Goal: Task Accomplishment & Management: Use online tool/utility

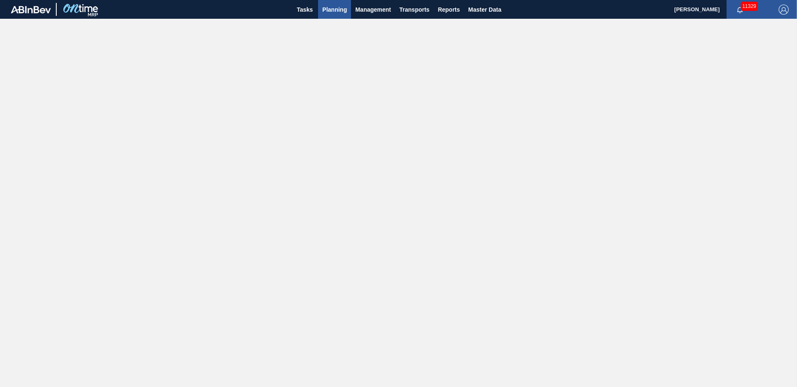
click at [334, 10] on span "Planning" at bounding box center [334, 10] width 25 height 10
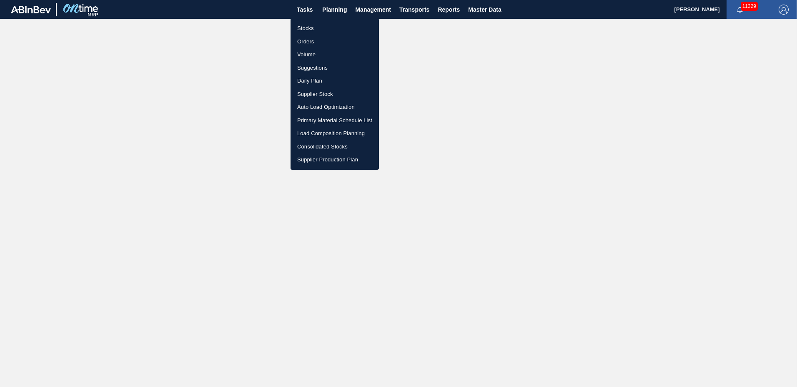
click at [316, 65] on li "Suggestions" at bounding box center [335, 67] width 88 height 13
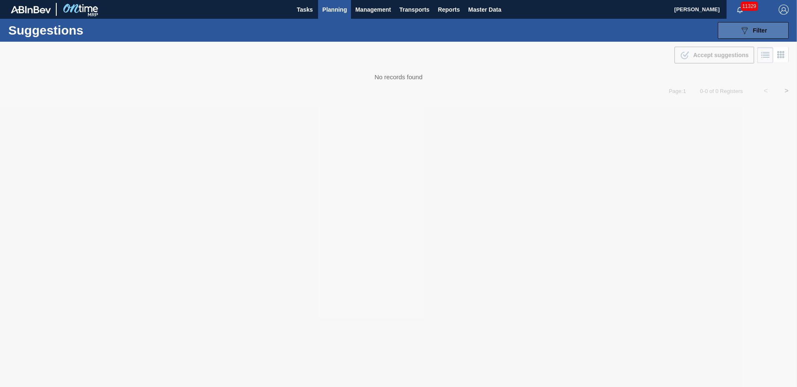
click at [768, 29] on button "089F7B8B-B2A5-4AFE-B5C0-19BA573D28AC Filter" at bounding box center [753, 30] width 71 height 17
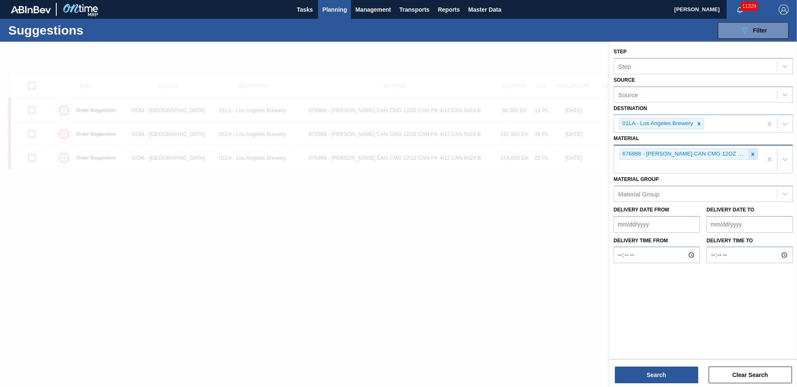
click at [751, 154] on icon at bounding box center [753, 154] width 6 height 6
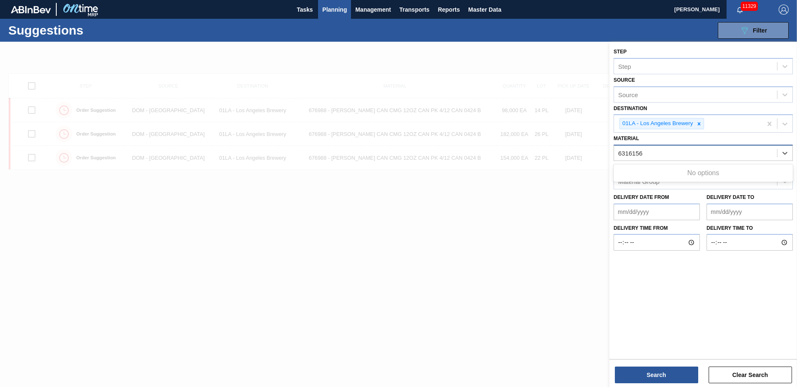
type input "631615"
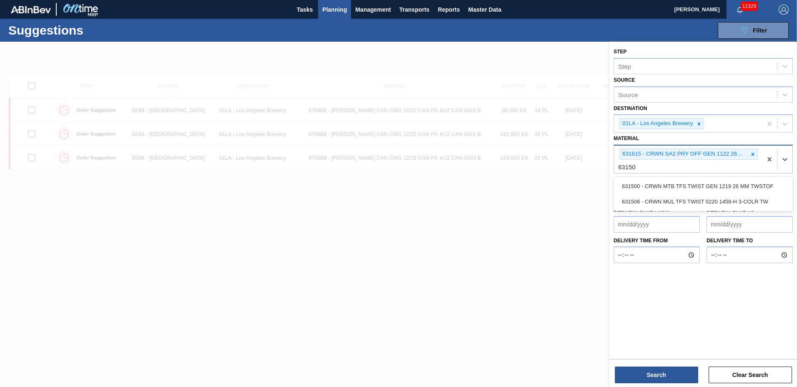
type input "631506"
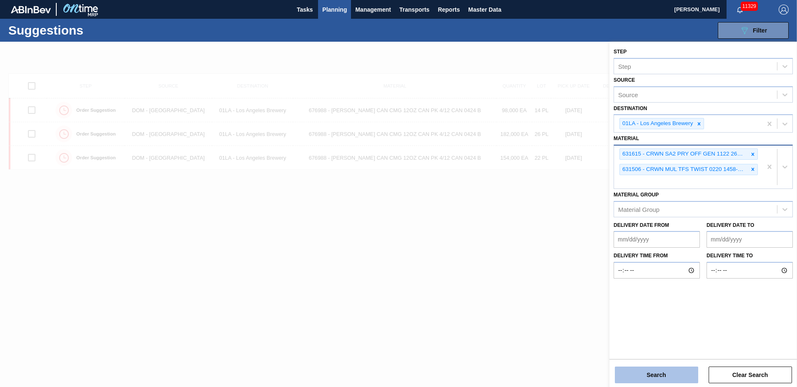
click at [664, 374] on button "Search" at bounding box center [656, 374] width 83 height 17
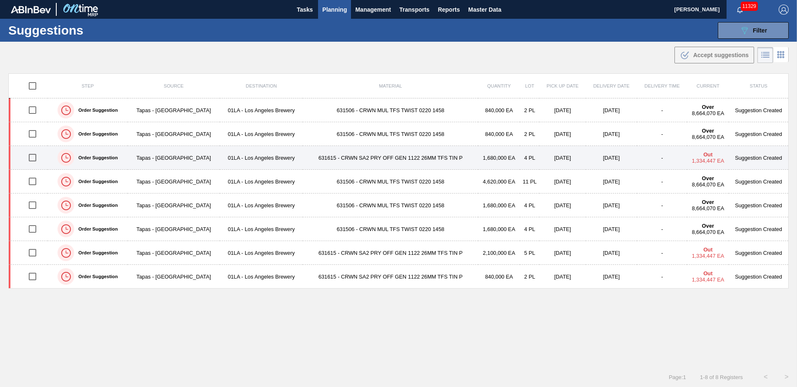
click at [33, 158] on input "checkbox" at bounding box center [33, 158] width 18 height 18
checkbox input "true"
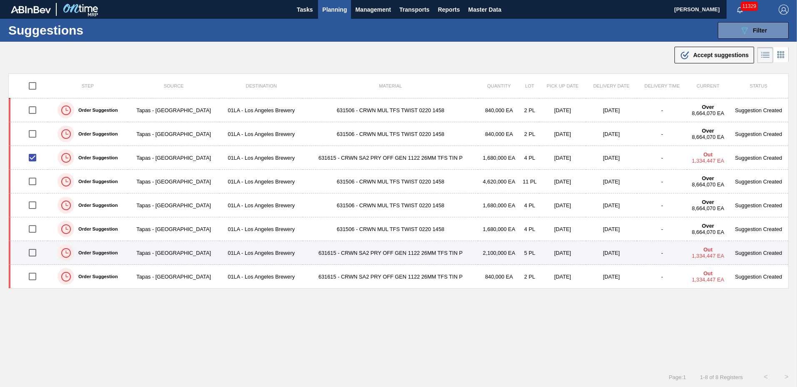
click at [33, 250] on input "checkbox" at bounding box center [33, 253] width 18 height 18
checkbox input "true"
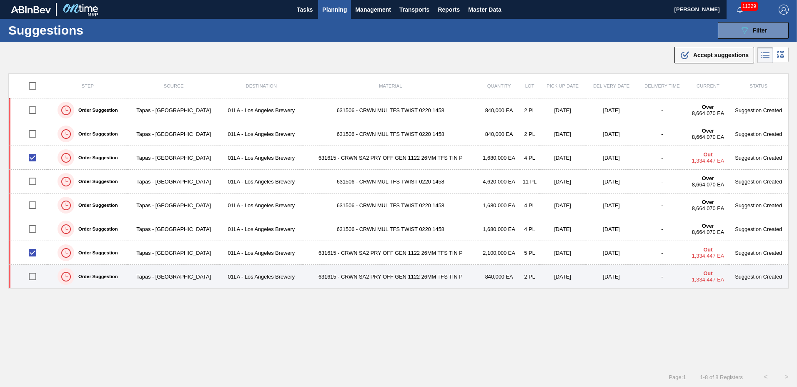
click at [34, 274] on input "checkbox" at bounding box center [33, 277] width 18 height 18
checkbox input "true"
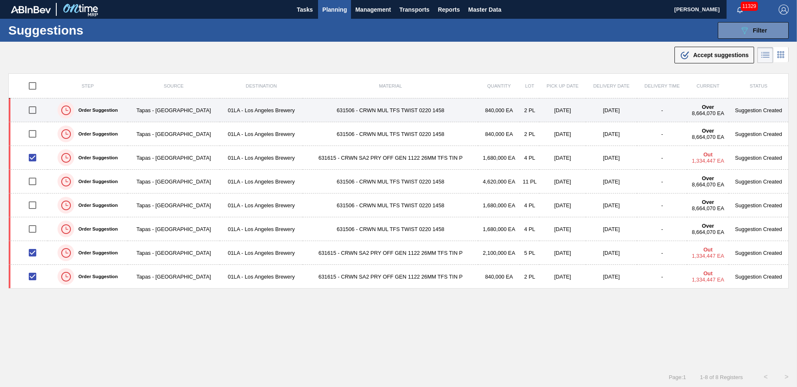
click at [32, 112] on input "checkbox" at bounding box center [33, 110] width 18 height 18
checkbox input "true"
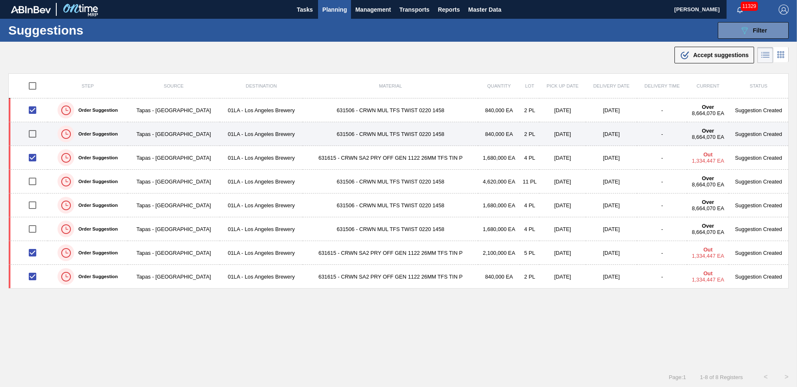
click at [32, 134] on input "checkbox" at bounding box center [33, 134] width 18 height 18
checkbox input "true"
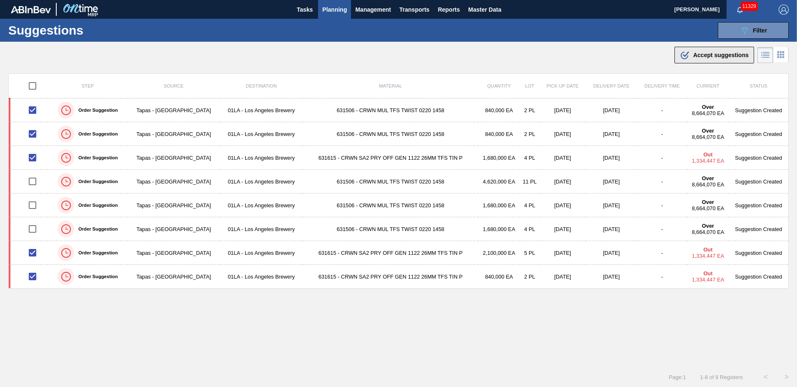
click at [733, 53] on span "Accept suggestions" at bounding box center [720, 55] width 55 height 7
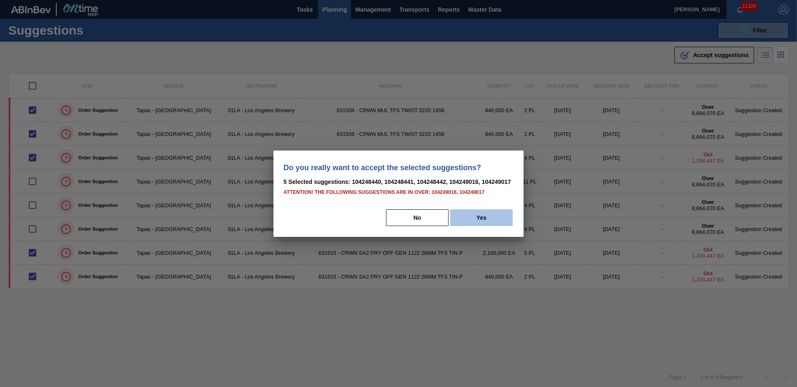
click at [478, 218] on button "Yes" at bounding box center [481, 217] width 63 height 17
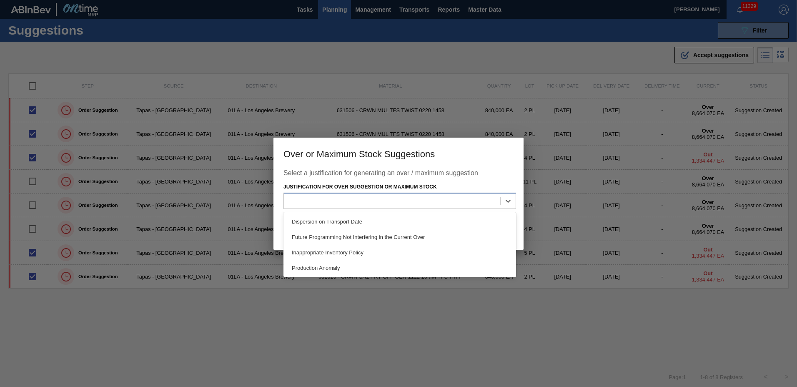
click at [442, 204] on div at bounding box center [392, 201] width 216 height 12
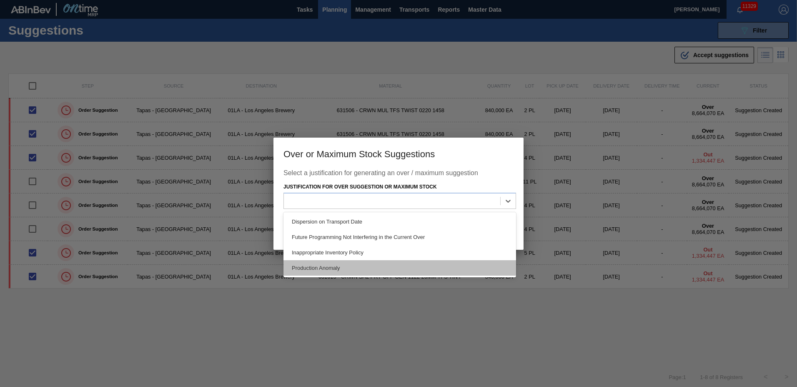
click at [324, 263] on div "Production Anomaly" at bounding box center [400, 267] width 233 height 15
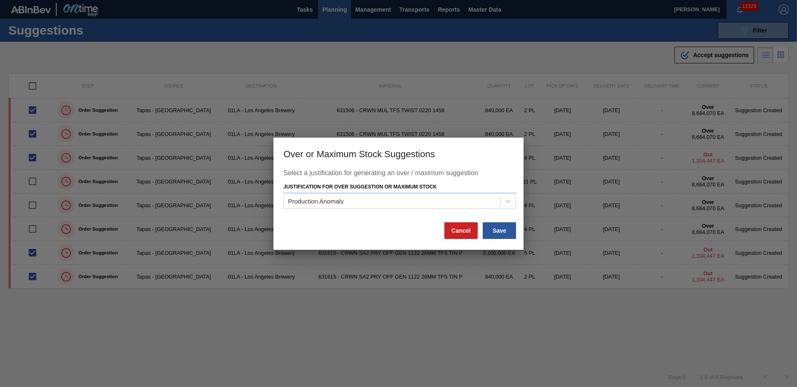
drag, startPoint x: 497, startPoint y: 234, endPoint x: 433, endPoint y: 241, distance: 64.6
click at [496, 237] on button "Save" at bounding box center [499, 230] width 33 height 17
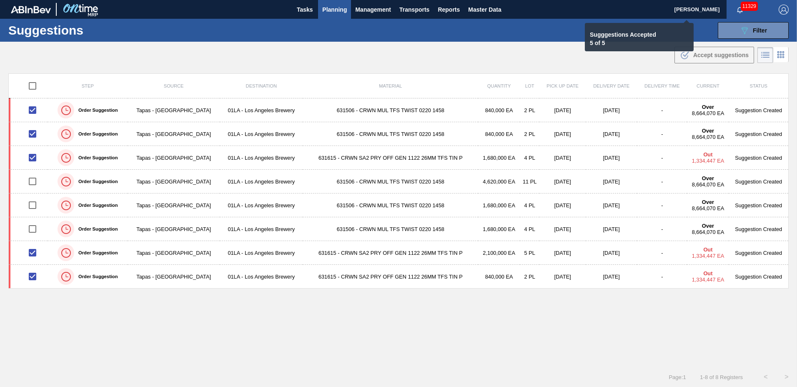
checkbox input "false"
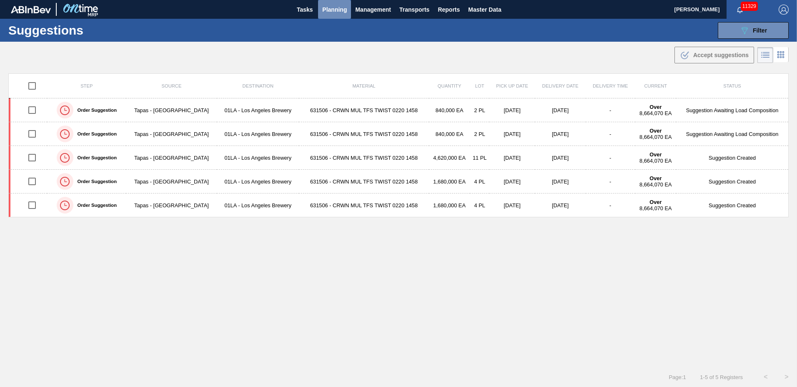
click at [333, 7] on span "Planning" at bounding box center [334, 10] width 25 height 10
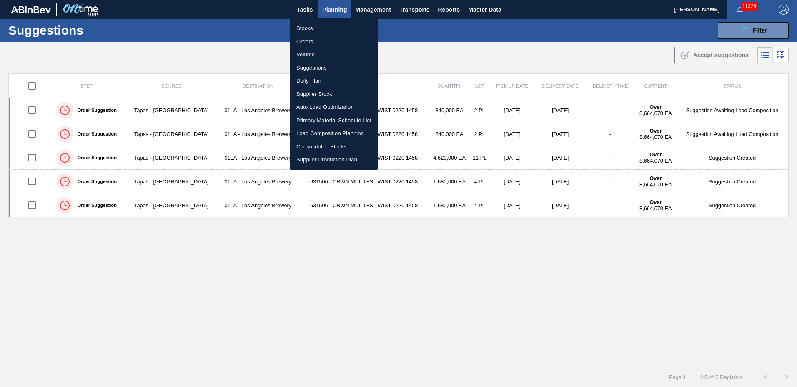
click at [302, 136] on li "Load Composition Planning" at bounding box center [334, 133] width 88 height 13
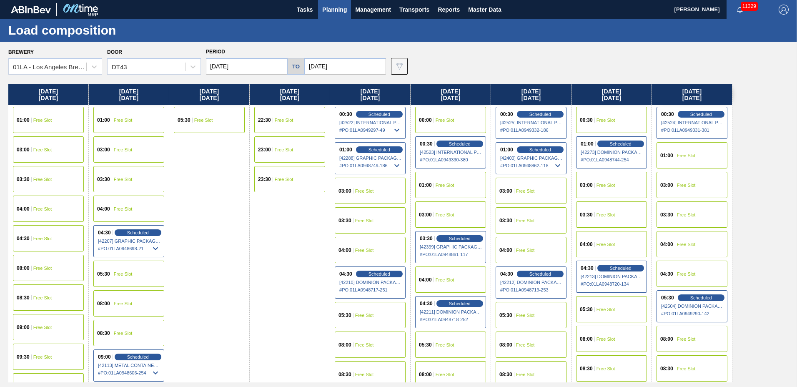
click at [348, 71] on input "[DATE]" at bounding box center [345, 66] width 81 height 17
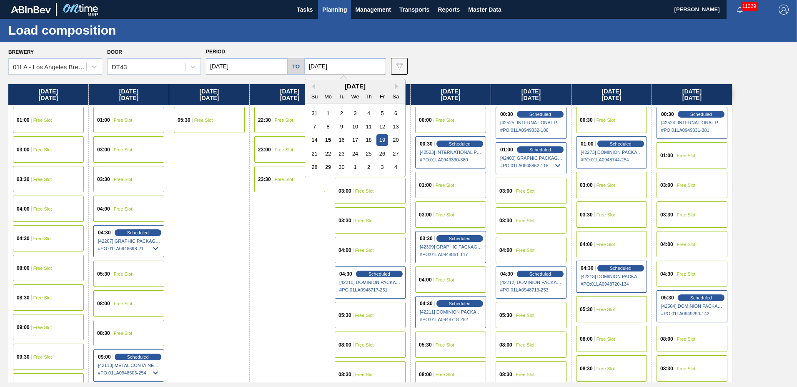
click at [341, 168] on div "30" at bounding box center [341, 166] width 11 height 11
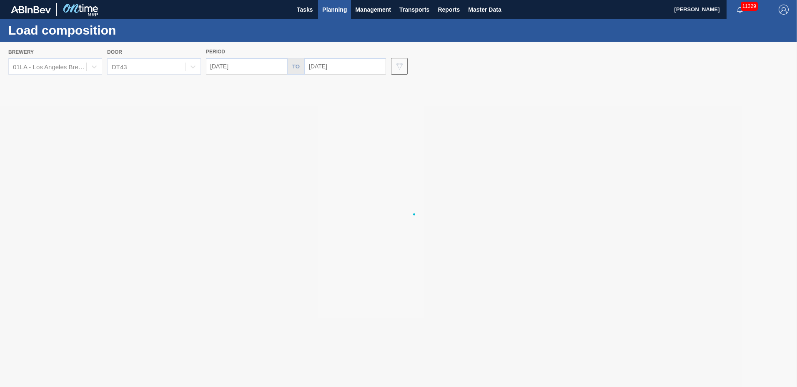
type input "[DATE]"
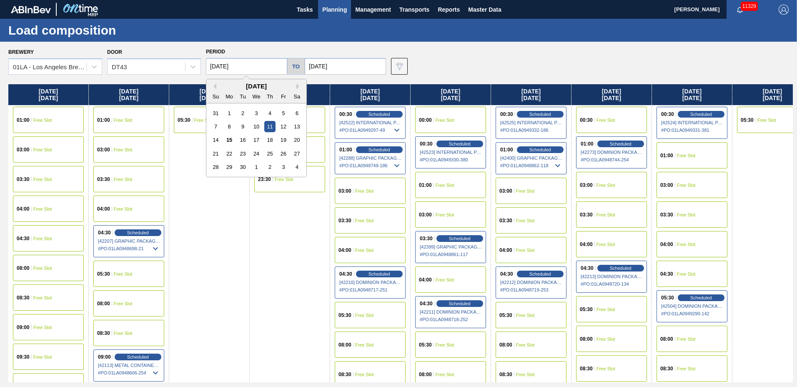
click at [243, 65] on input "[DATE]" at bounding box center [246, 66] width 81 height 17
click at [255, 156] on div "24" at bounding box center [256, 153] width 11 height 11
type input "[DATE]"
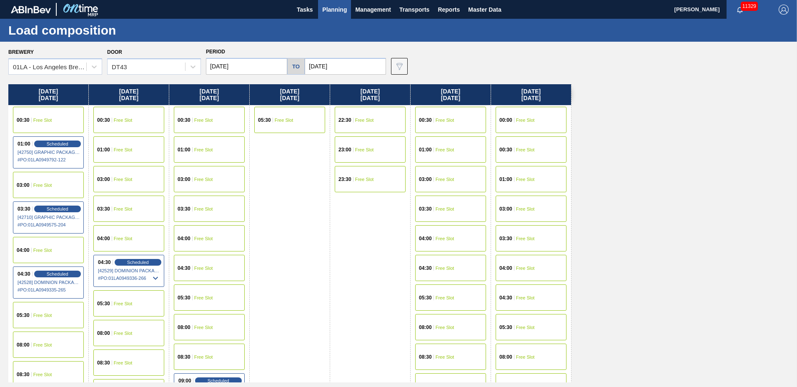
scroll to position [320, 0]
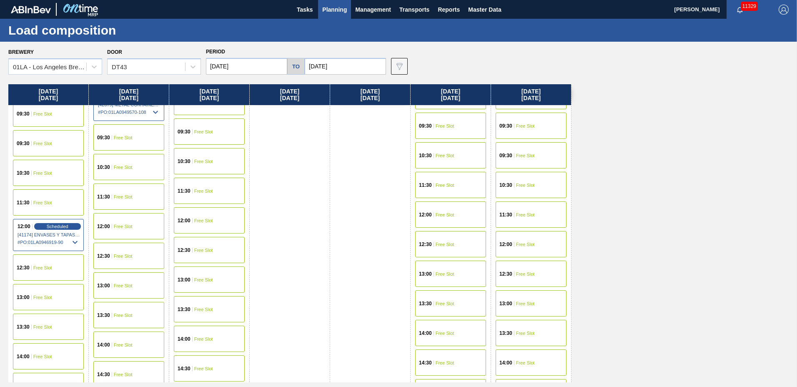
click at [517, 252] on div "12:00 Free Slot" at bounding box center [531, 244] width 71 height 26
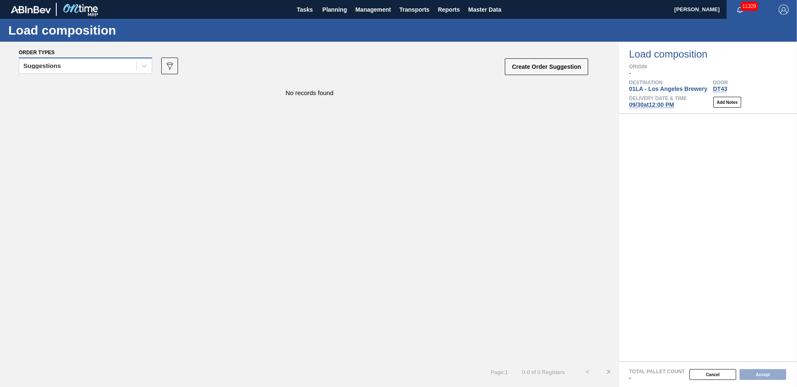
click at [77, 60] on div "Suggestions" at bounding box center [77, 66] width 117 height 12
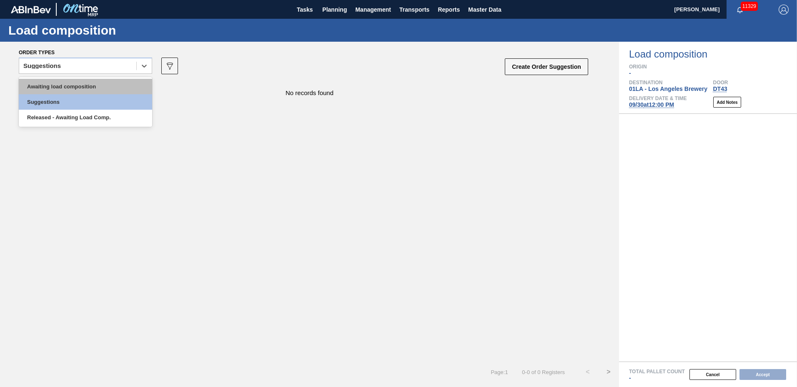
click at [75, 84] on div "Awaiting load composition" at bounding box center [85, 86] width 133 height 15
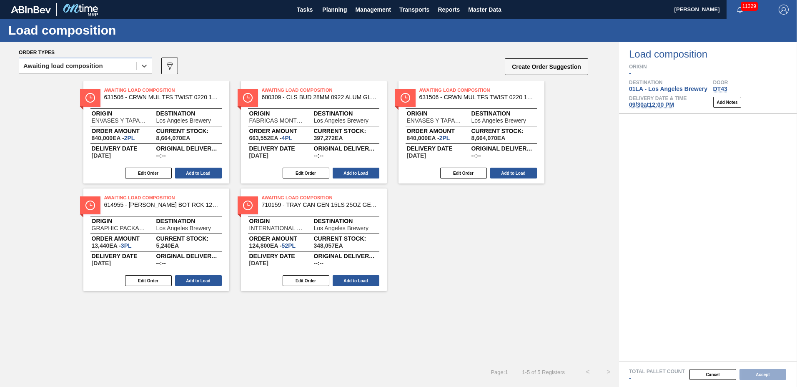
click at [225, 171] on div "Awaiting Load Composition 631506 - CRWN MUL TFS TWIST 0220 1458-H 3-COLR TW Ori…" at bounding box center [156, 132] width 146 height 103
click at [202, 174] on button "Add to Load" at bounding box center [198, 173] width 47 height 11
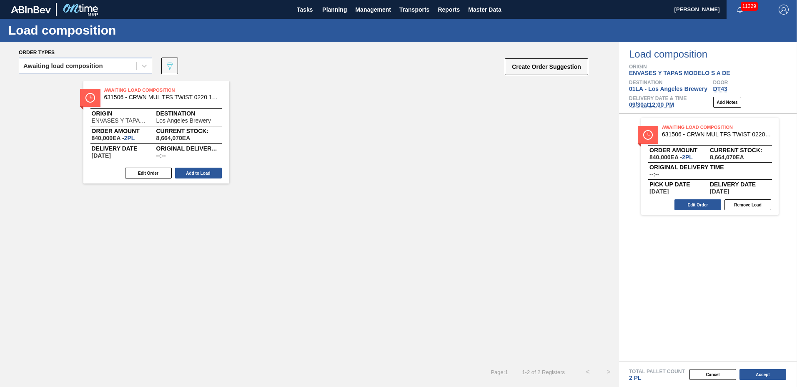
click at [202, 174] on button "Add to Load" at bounding box center [198, 173] width 47 height 11
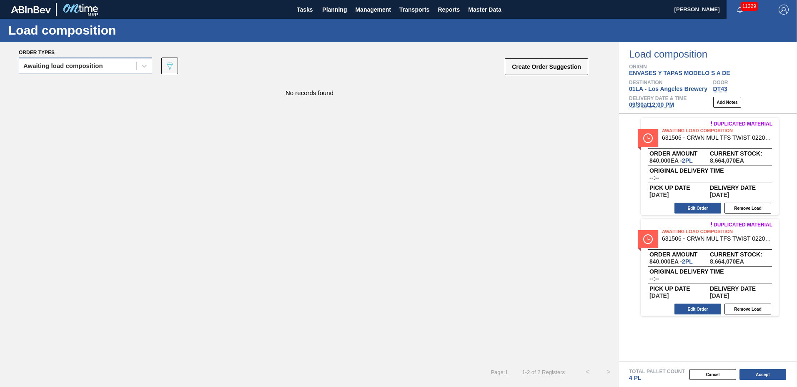
click at [115, 69] on div "Awaiting load composition" at bounding box center [77, 66] width 117 height 12
click at [526, 68] on button "Create Order Suggestion" at bounding box center [546, 66] width 83 height 17
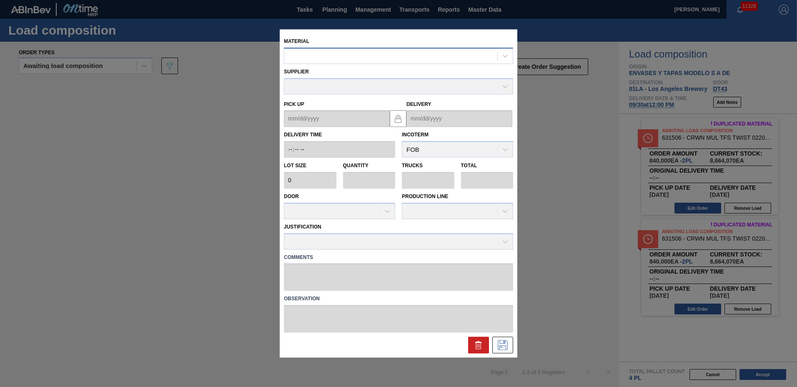
click at [367, 58] on div at bounding box center [390, 56] width 213 height 12
type input "631615"
click at [359, 74] on div "000000000000631615 - CRWN SA2 PRY OFF GEN 1122 26MM TFS TIN P" at bounding box center [398, 76] width 229 height 15
type input "420,000"
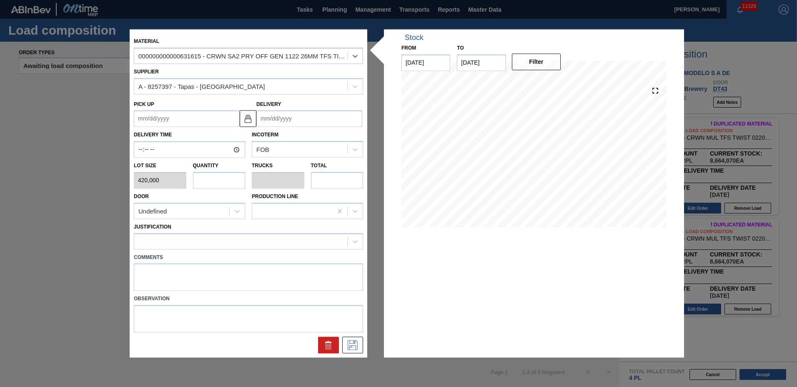
click at [282, 118] on input "Delivery" at bounding box center [309, 118] width 106 height 17
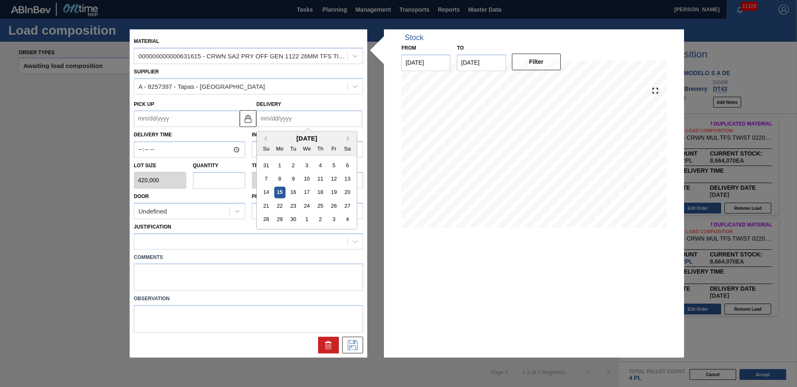
click at [211, 191] on div "Door Undefined" at bounding box center [189, 205] width 111 height 28
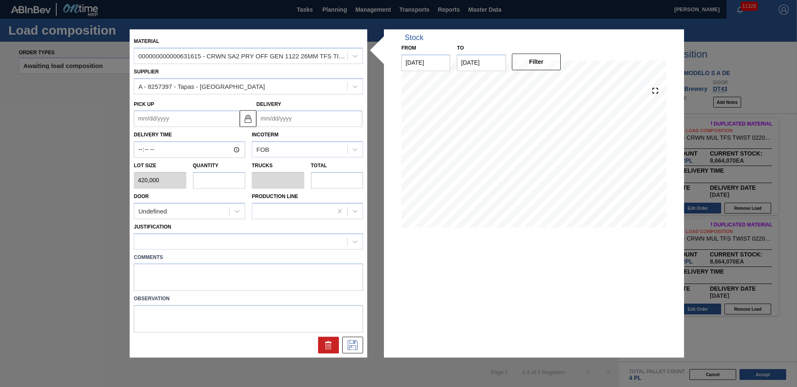
click at [285, 114] on input "Delivery" at bounding box center [309, 118] width 106 height 17
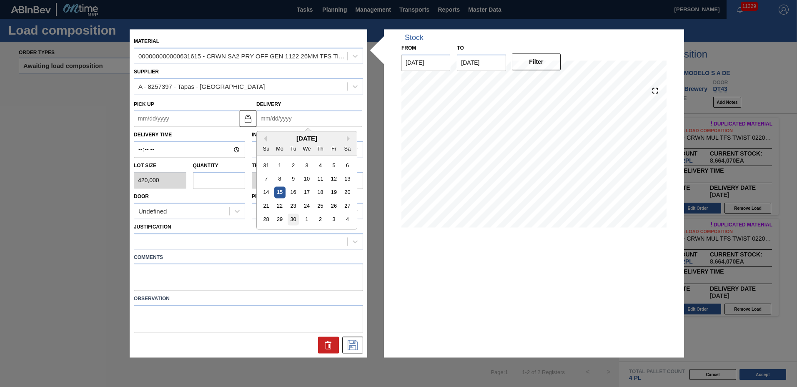
click at [294, 220] on div "30" at bounding box center [293, 219] width 11 height 11
type up "[DATE]"
type input "[DATE]"
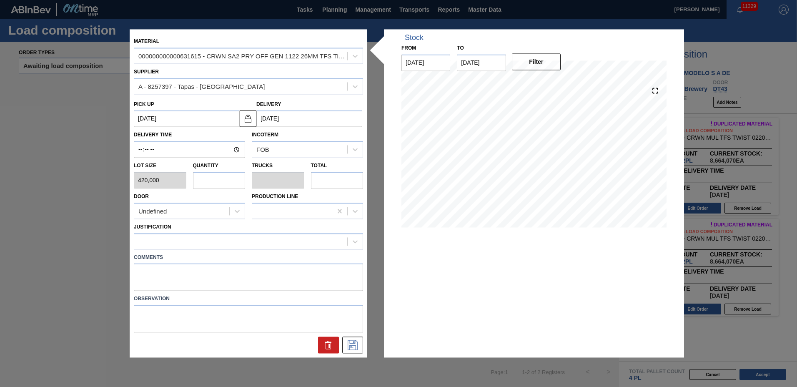
click at [214, 176] on input "text" at bounding box center [219, 180] width 53 height 17
type input "1"
type input "0.045"
type input "420,000"
type input "18"
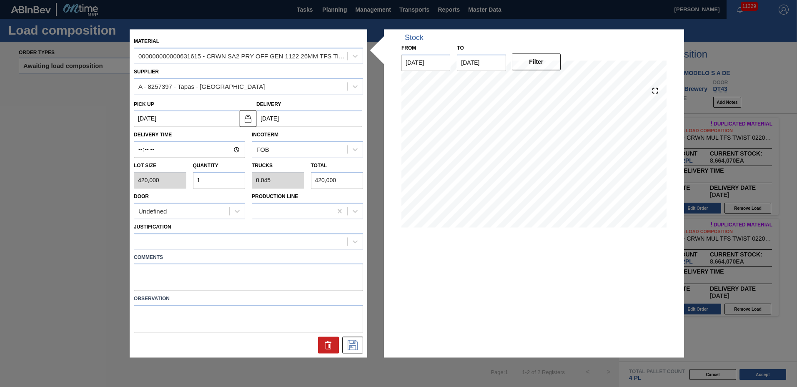
type input "0.818"
type input "7,560,000"
type input "18"
click at [206, 244] on div at bounding box center [240, 241] width 213 height 12
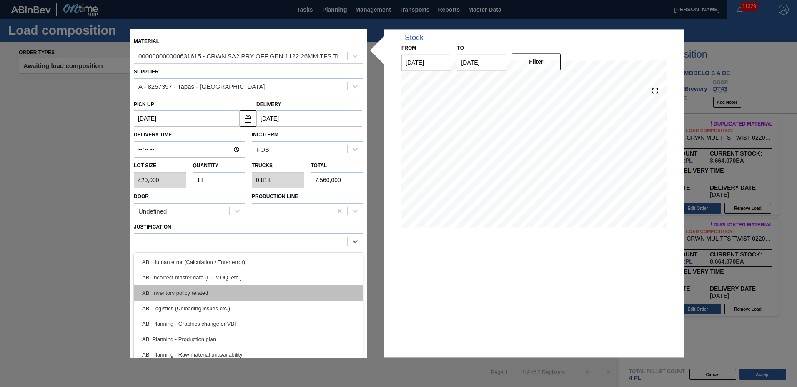
click at [199, 289] on div "ABI Inventory policy related" at bounding box center [248, 292] width 229 height 15
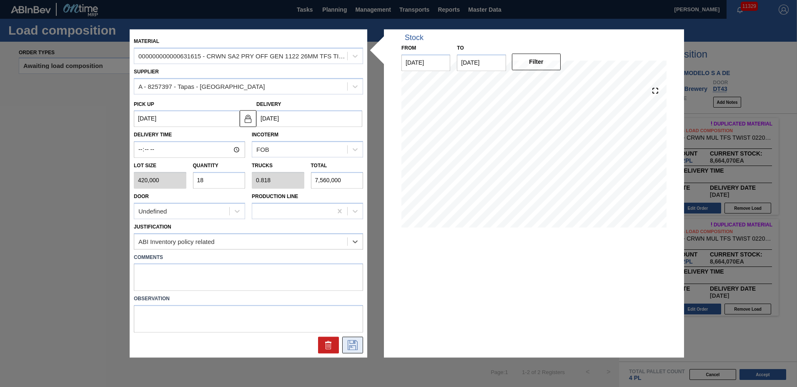
click at [354, 344] on icon at bounding box center [352, 345] width 13 height 10
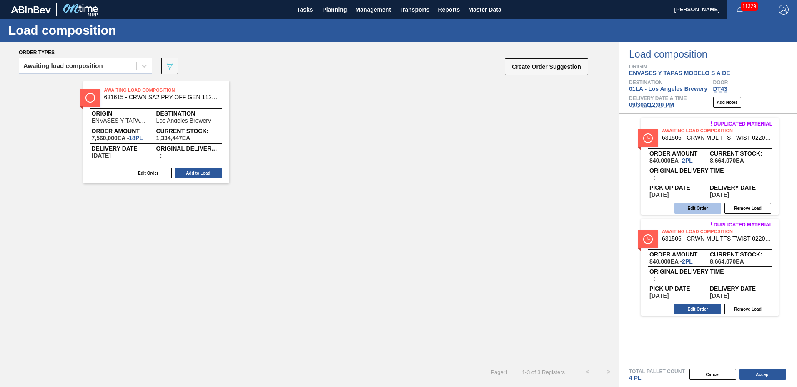
click at [692, 211] on button "Edit Order" at bounding box center [698, 208] width 47 height 11
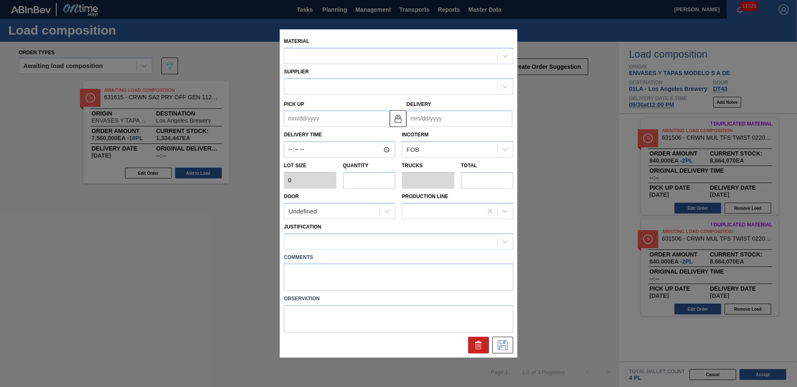
type input "420,000"
type input "2"
type input "0.091"
type input "840,000"
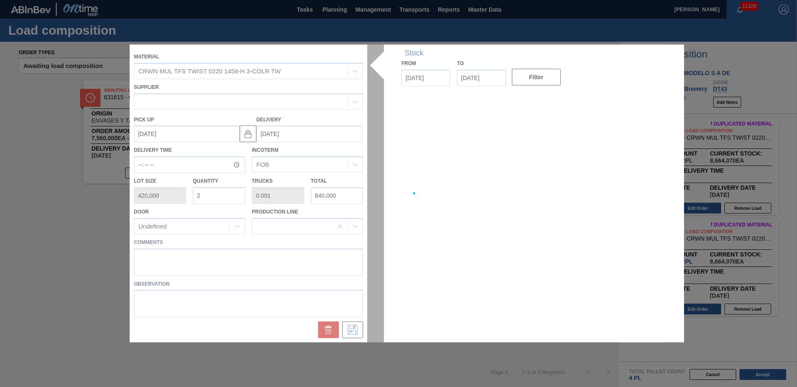
type up "[DATE]"
type input "[DATE]"
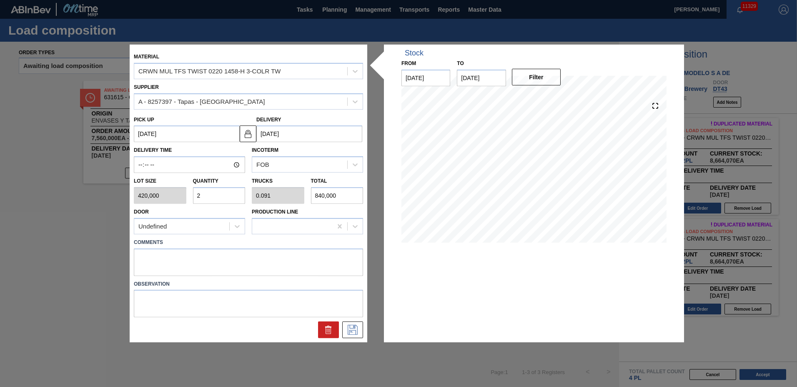
click at [169, 198] on div "Lot size 420,000 Quantity 2 Trucks 0.091 Total 840,000" at bounding box center [248, 188] width 236 height 31
type input "4"
type input "0.182"
type input "1,680,000"
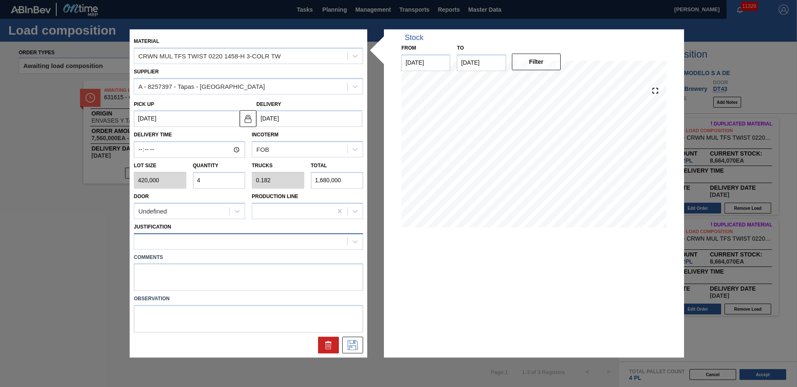
type input "4"
drag, startPoint x: 200, startPoint y: 245, endPoint x: 213, endPoint y: 251, distance: 14.4
click at [200, 244] on div at bounding box center [240, 241] width 213 height 12
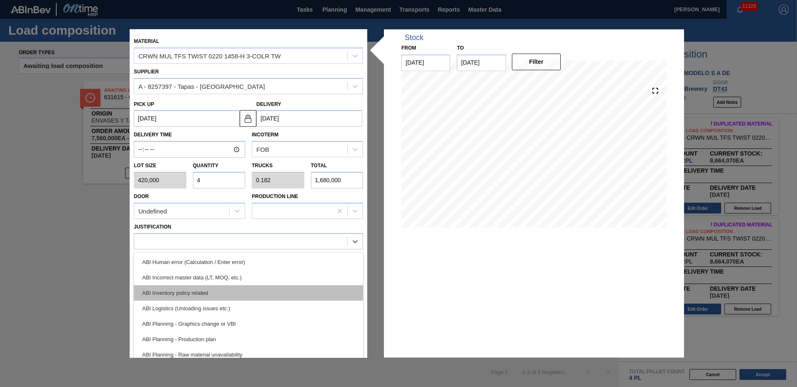
click at [205, 293] on div "ABI Inventory policy related" at bounding box center [248, 292] width 229 height 15
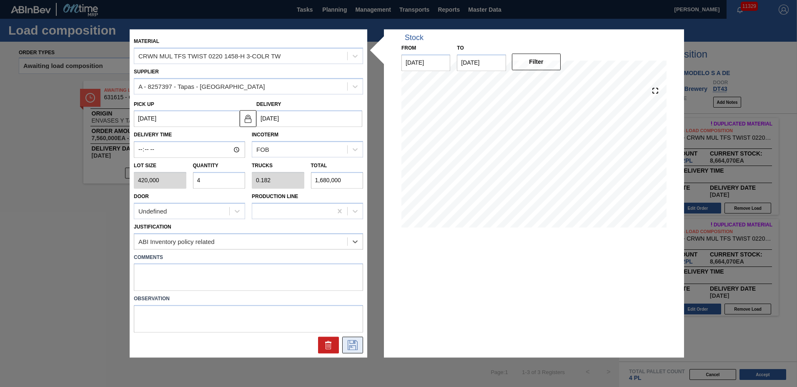
click at [355, 344] on icon at bounding box center [352, 345] width 13 height 10
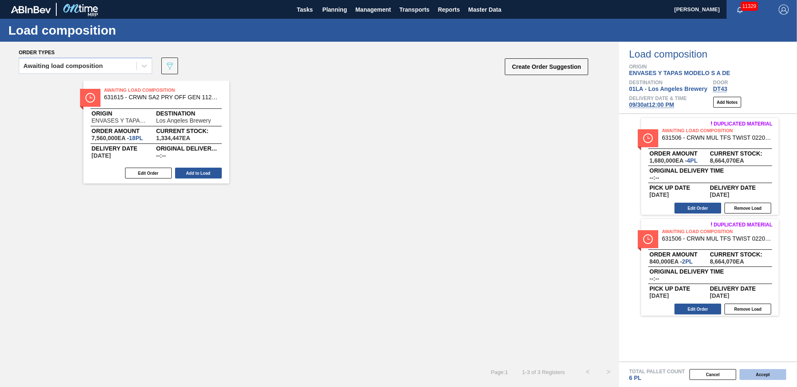
click at [764, 376] on button "Accept" at bounding box center [763, 374] width 47 height 11
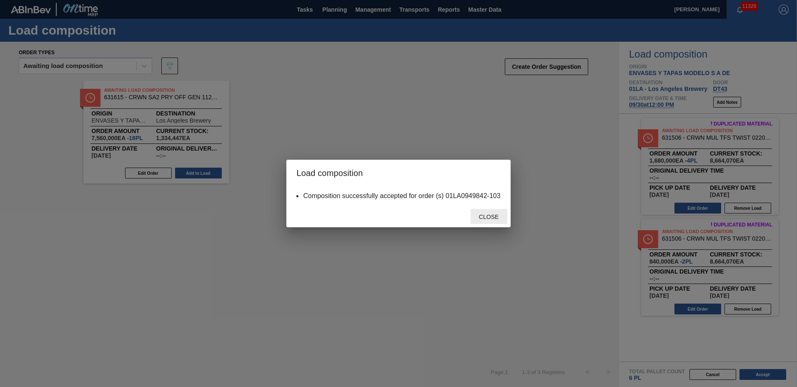
click at [501, 216] on span "Close" at bounding box center [488, 216] width 33 height 7
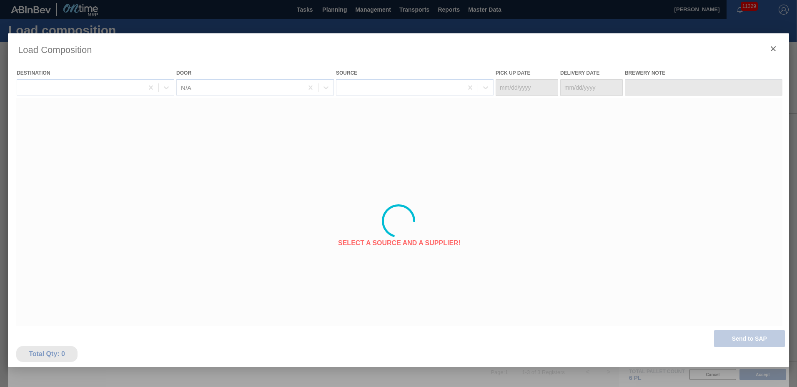
type Date "[DATE]"
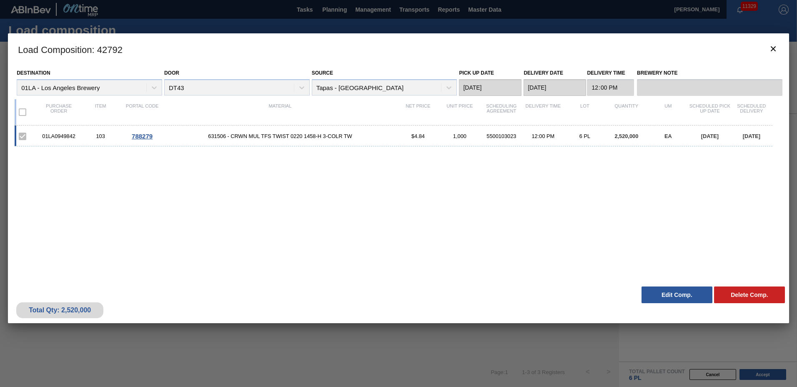
click at [685, 293] on button "Edit Comp." at bounding box center [677, 294] width 71 height 17
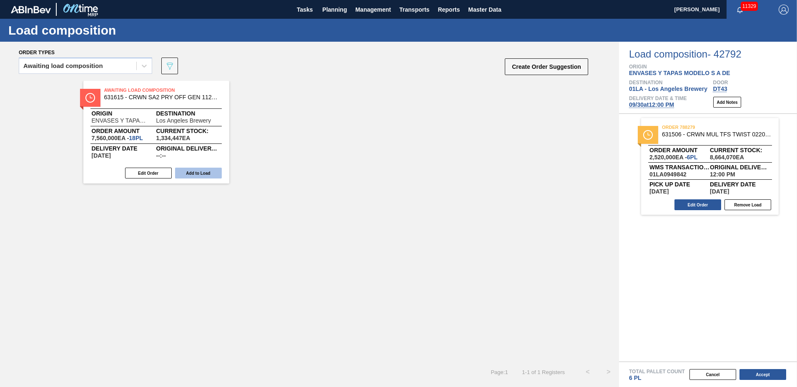
click at [205, 173] on button "Add to Load" at bounding box center [198, 173] width 47 height 11
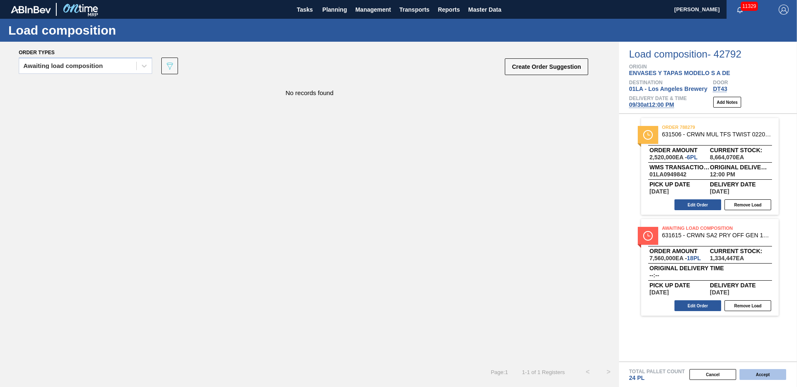
click at [756, 372] on button "Accept" at bounding box center [763, 374] width 47 height 11
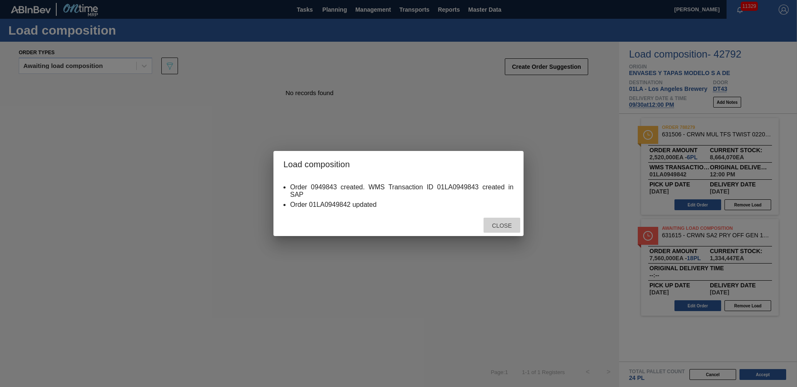
click at [508, 226] on span "Close" at bounding box center [501, 225] width 33 height 7
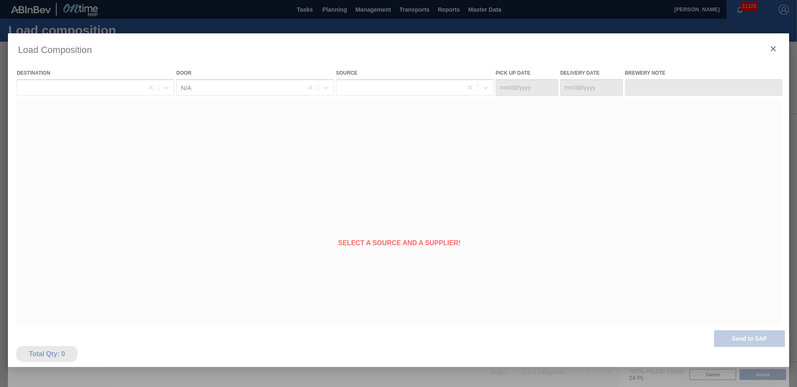
type Date "[DATE]"
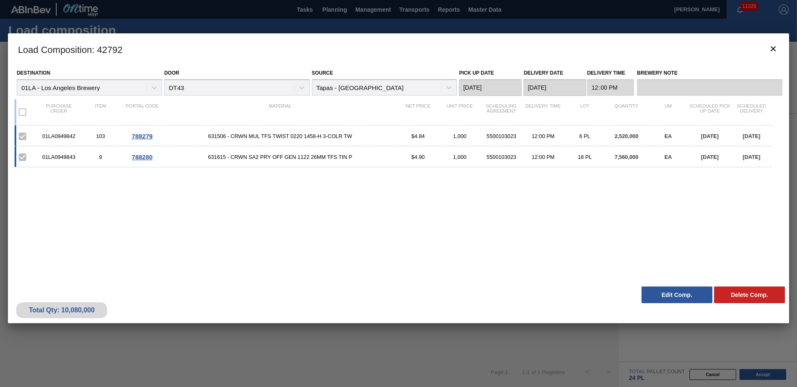
click at [683, 290] on button "Edit Comp." at bounding box center [677, 294] width 71 height 17
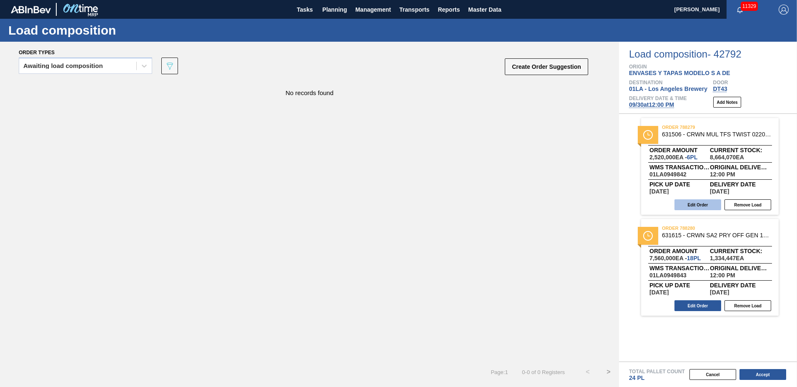
click at [707, 207] on button "Edit Order" at bounding box center [698, 204] width 47 height 11
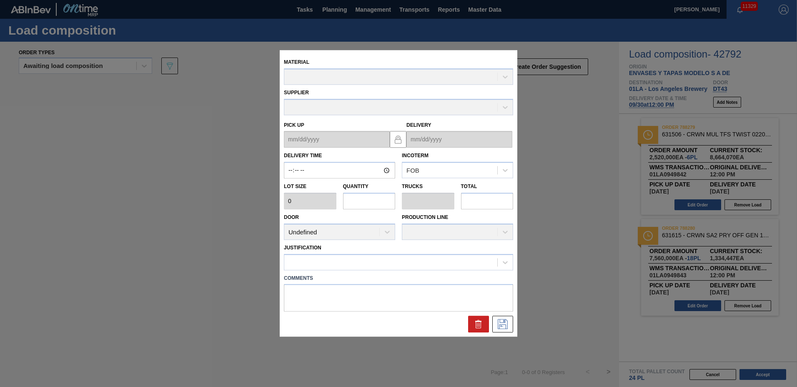
type input "12:00:00"
type input "420,000"
type input "6"
type input "0.273"
type input "2,520,000"
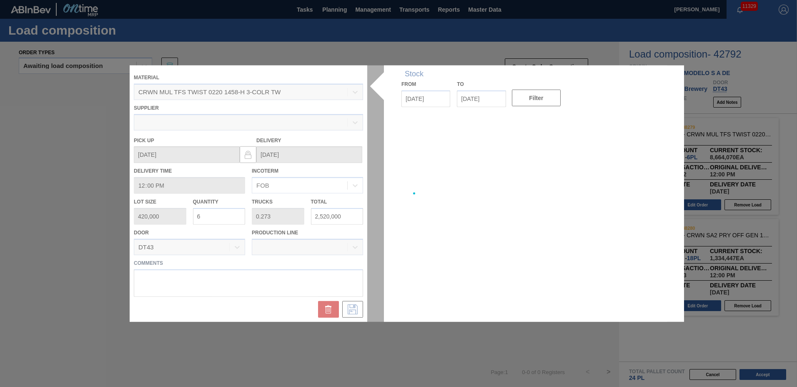
type up "[DATE]"
type input "[DATE]"
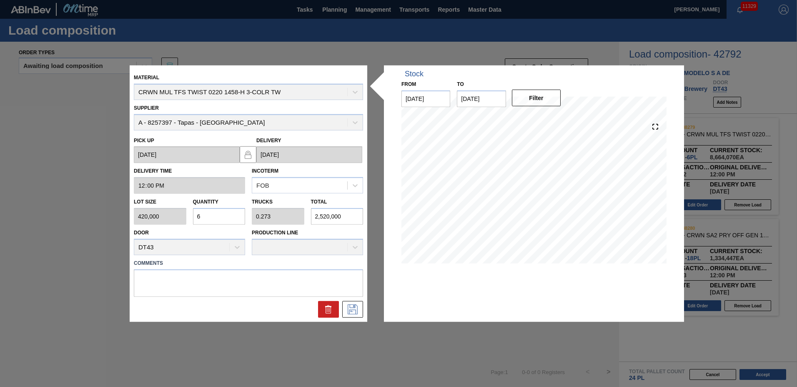
drag, startPoint x: 218, startPoint y: 211, endPoint x: 71, endPoint y: 211, distance: 147.2
click at [71, 211] on div "Material CRWN MUL TFS TWIST 0220 1458-H 3-COLR TW Supplier A - 8257397 - Tapas …" at bounding box center [398, 193] width 797 height 387
type input "4"
type input "0.182"
type input "1,680,000"
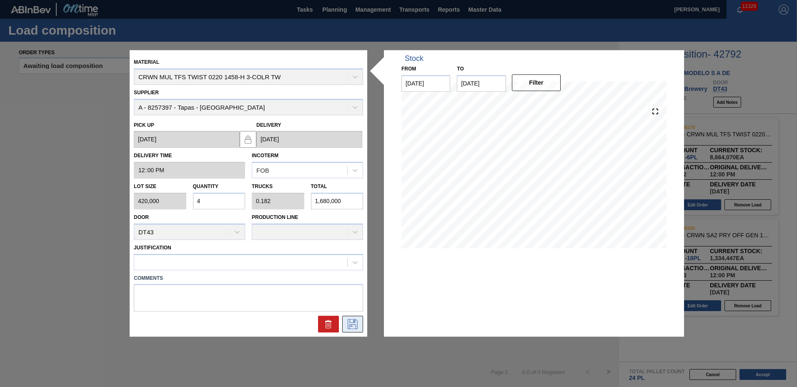
type input "4"
click at [355, 321] on icon at bounding box center [353, 324] width 10 height 10
click at [356, 326] on icon at bounding box center [352, 324] width 13 height 10
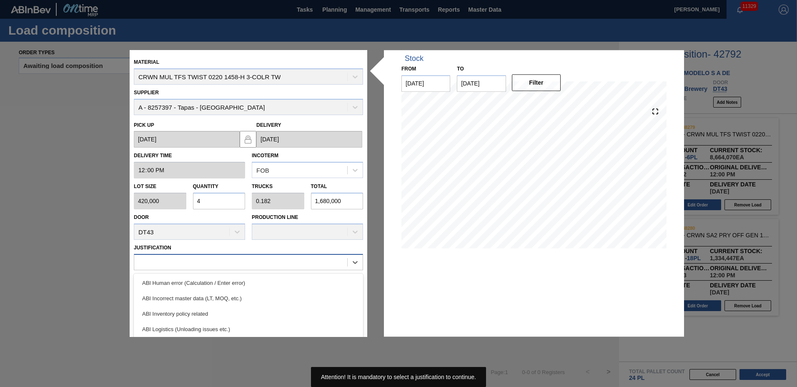
click at [200, 260] on div at bounding box center [240, 262] width 213 height 12
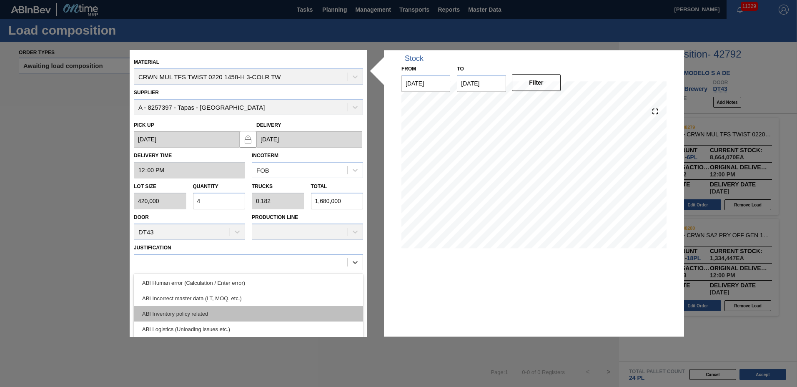
click at [190, 312] on div "ABI Inventory policy related" at bounding box center [248, 313] width 229 height 15
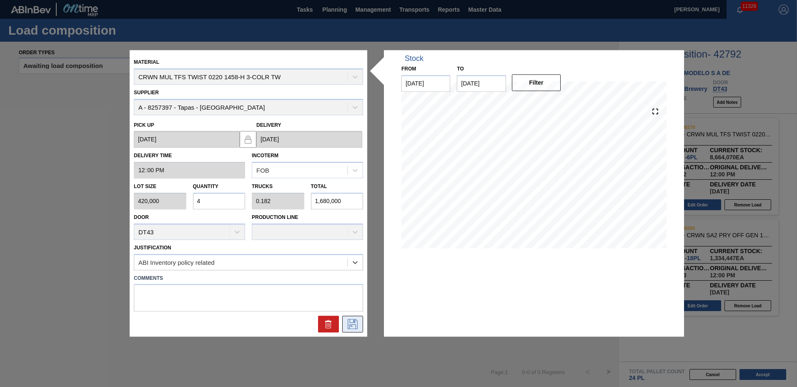
click at [357, 321] on icon at bounding box center [352, 324] width 13 height 10
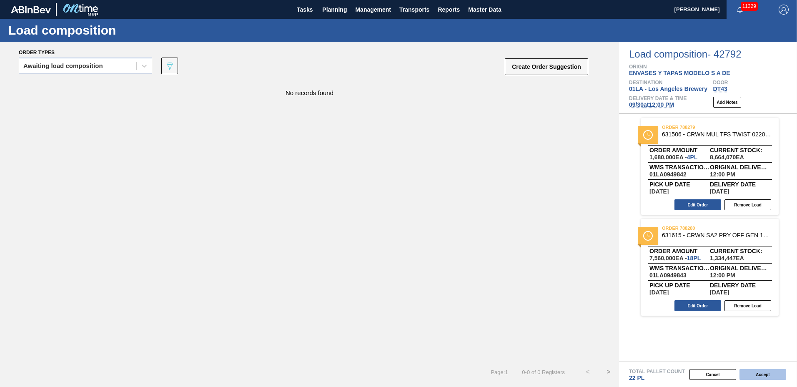
click at [750, 371] on button "Accept" at bounding box center [763, 374] width 47 height 11
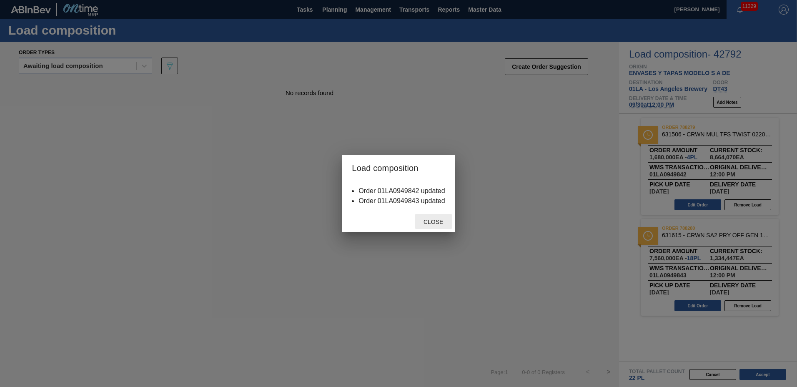
click at [435, 224] on span "Close" at bounding box center [433, 221] width 33 height 7
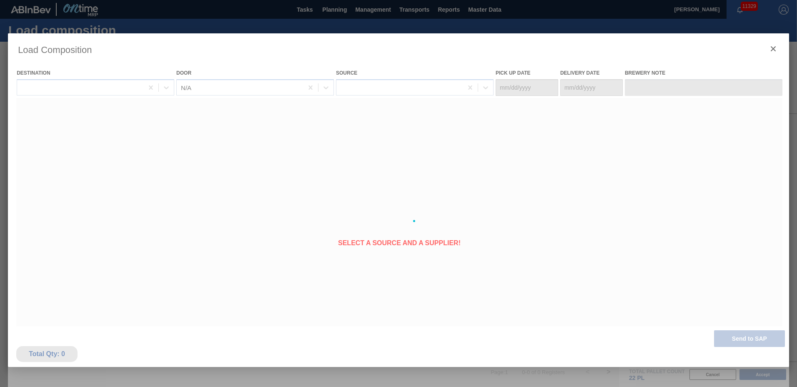
type Date "[DATE]"
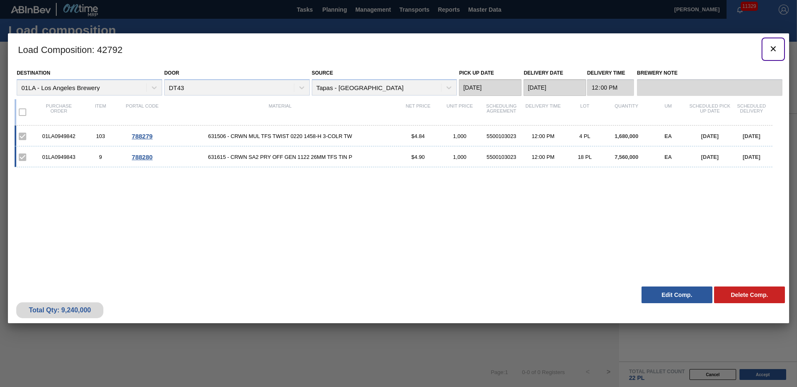
click at [772, 46] on icon "botão de ícone" at bounding box center [773, 49] width 10 height 10
